Goal: Information Seeking & Learning: Find specific fact

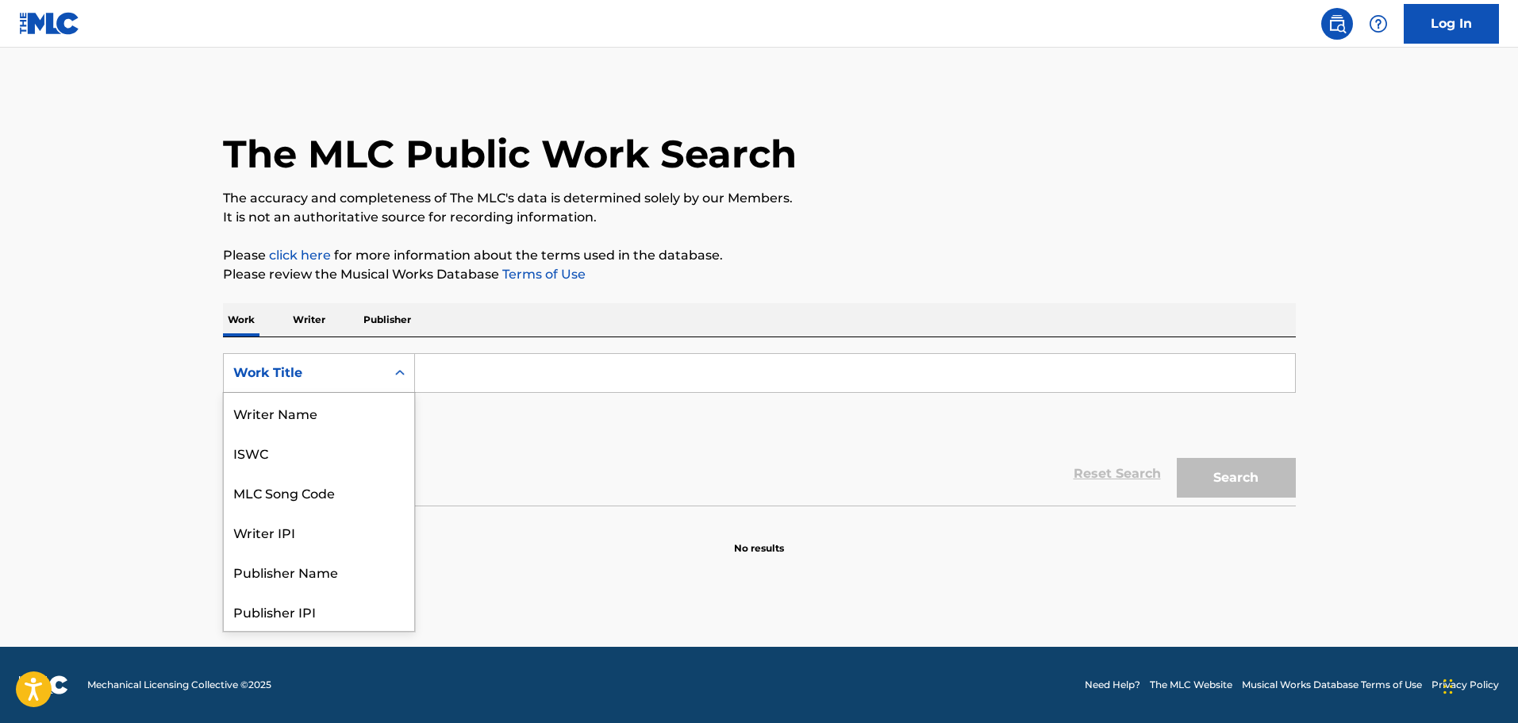
scroll to position [79, 0]
click at [402, 378] on icon "Search Form" at bounding box center [400, 373] width 16 height 16
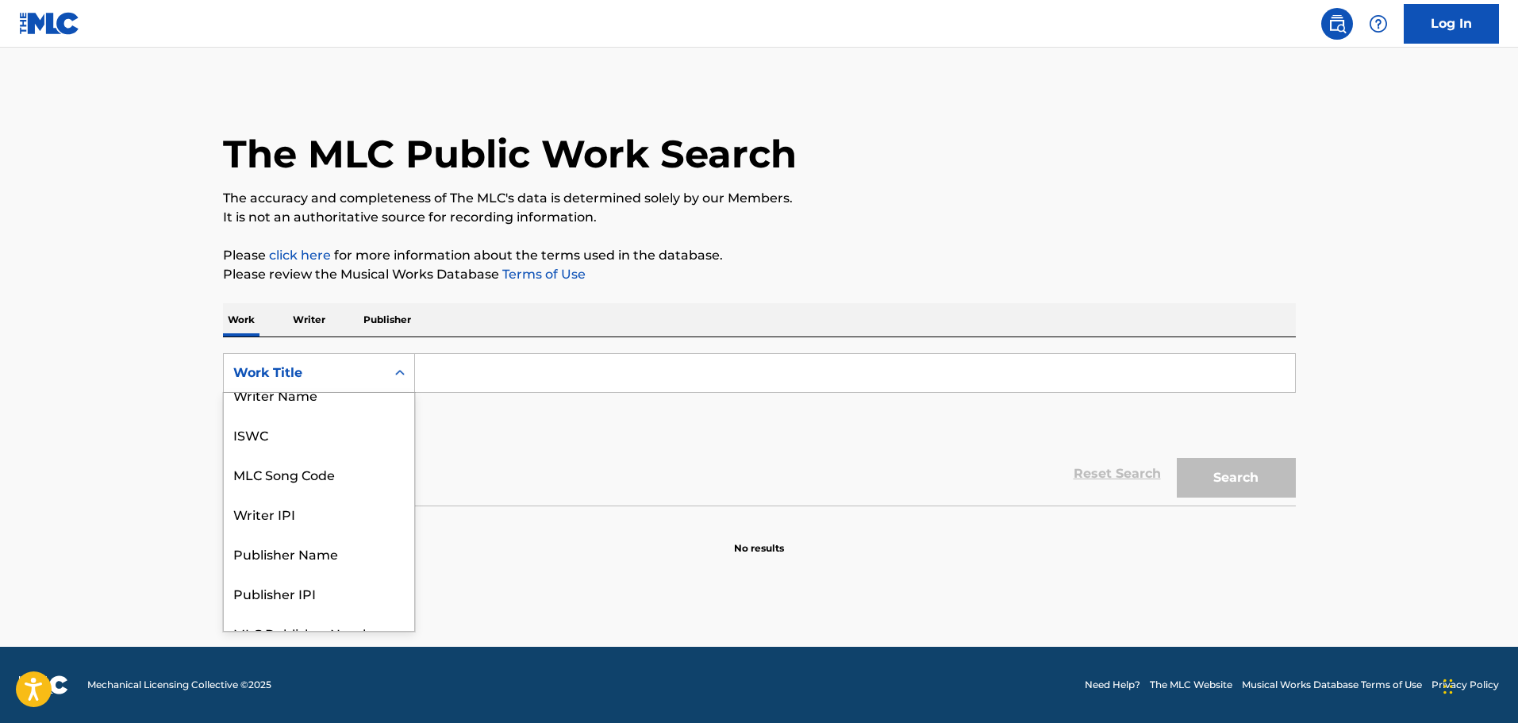
scroll to position [12, 0]
click at [296, 440] on div "ISWC" at bounding box center [319, 440] width 190 height 40
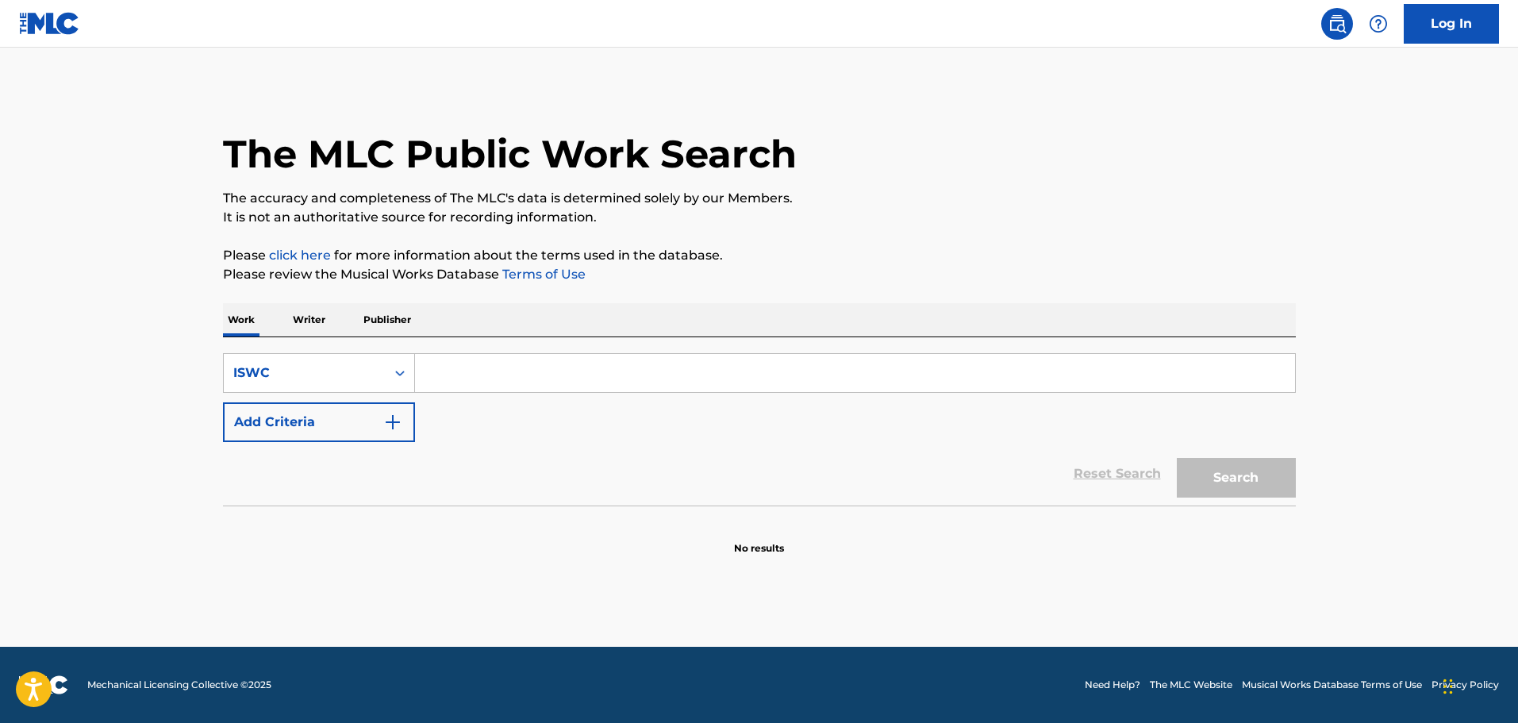
click at [463, 374] on input "Search Form" at bounding box center [855, 373] width 880 height 38
paste input "T3260077627"
type input "T3260077627"
click at [1177, 458] on button "Search" at bounding box center [1236, 478] width 119 height 40
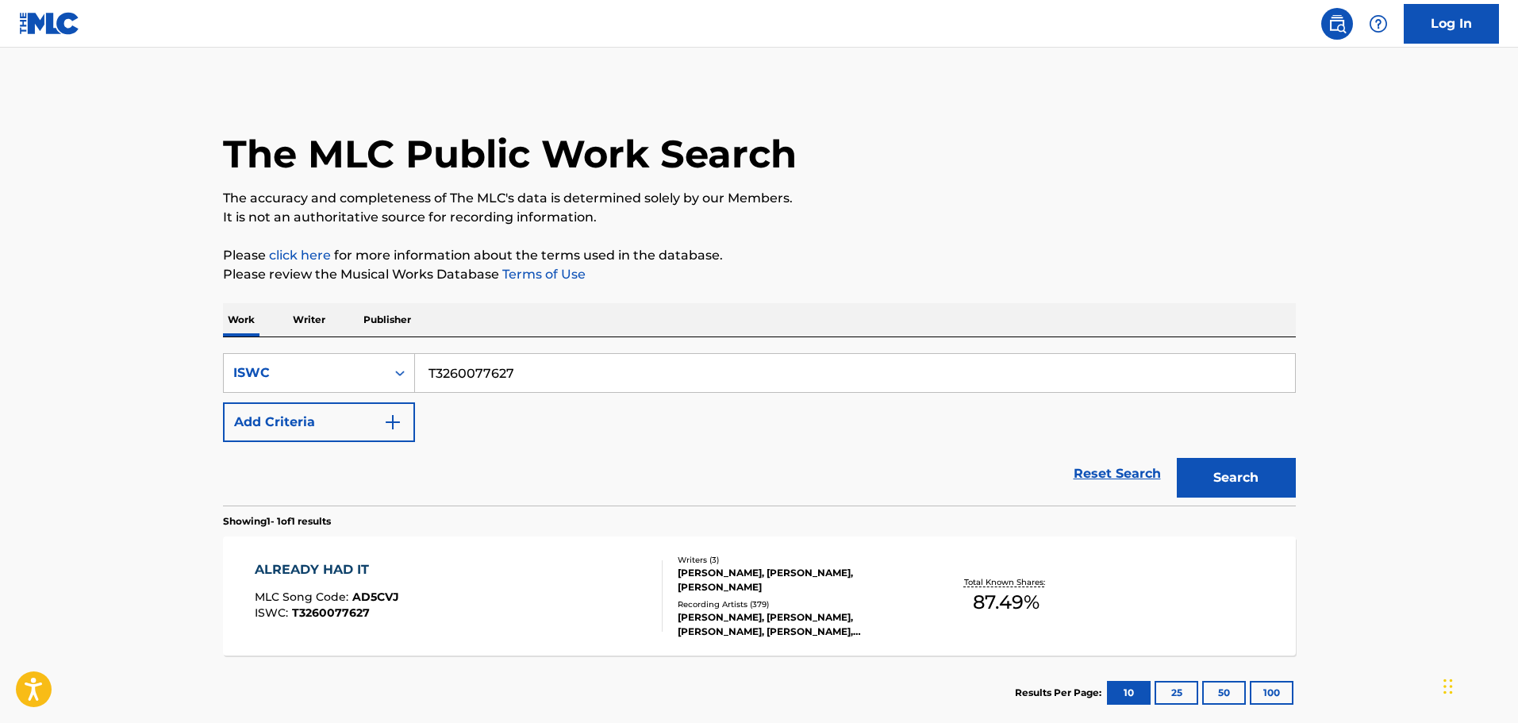
click at [762, 571] on div "[PERSON_NAME], [PERSON_NAME], [PERSON_NAME]" at bounding box center [798, 580] width 240 height 29
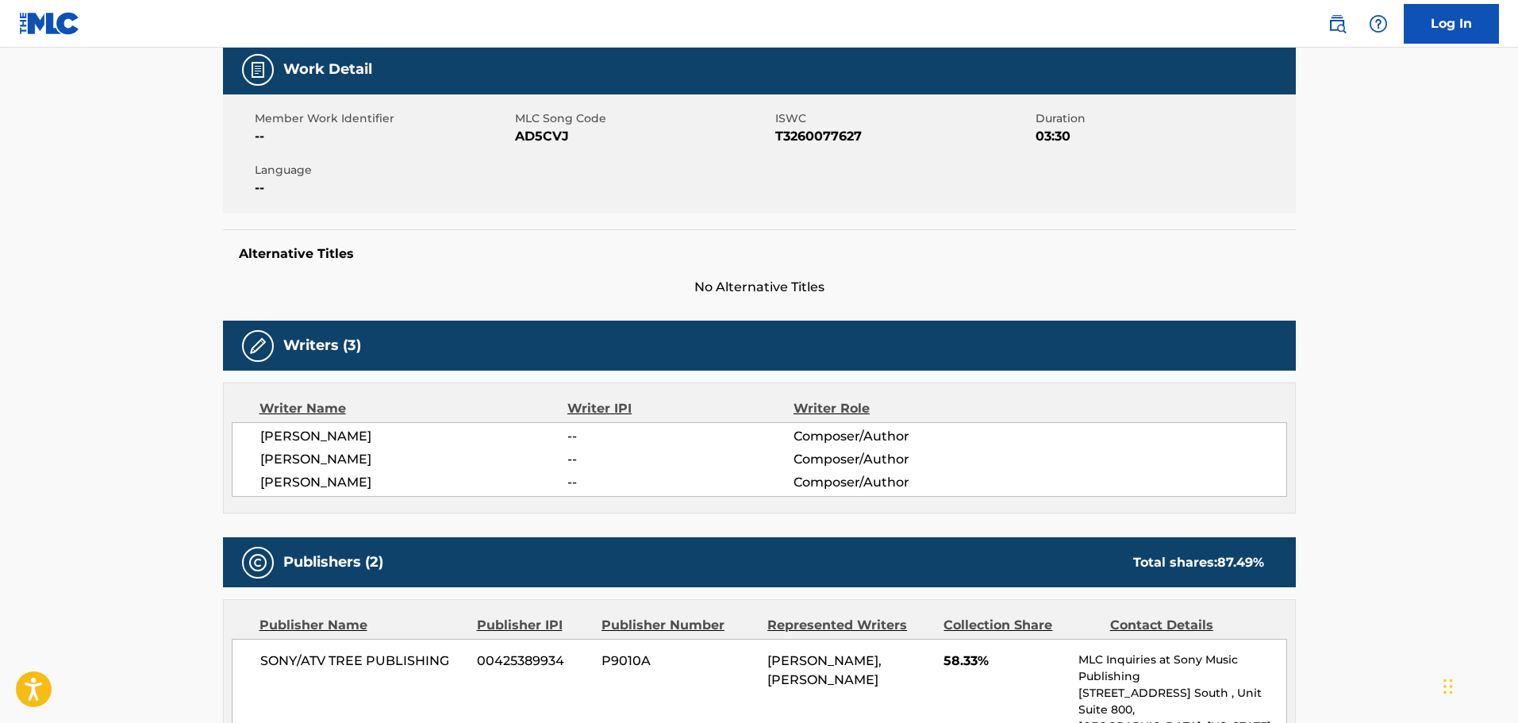
scroll to position [171, 0]
